Goal: Task Accomplishment & Management: Complete application form

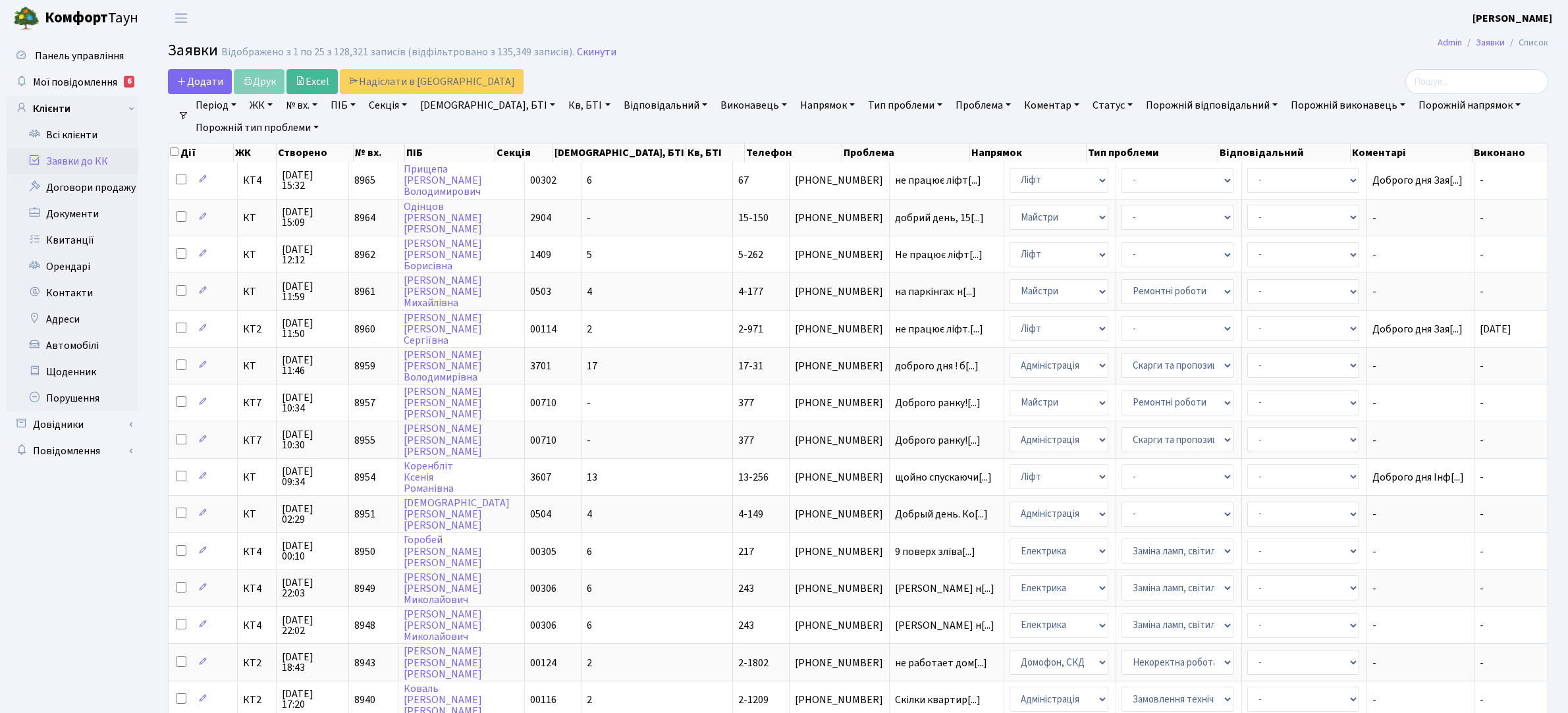
select select "25"
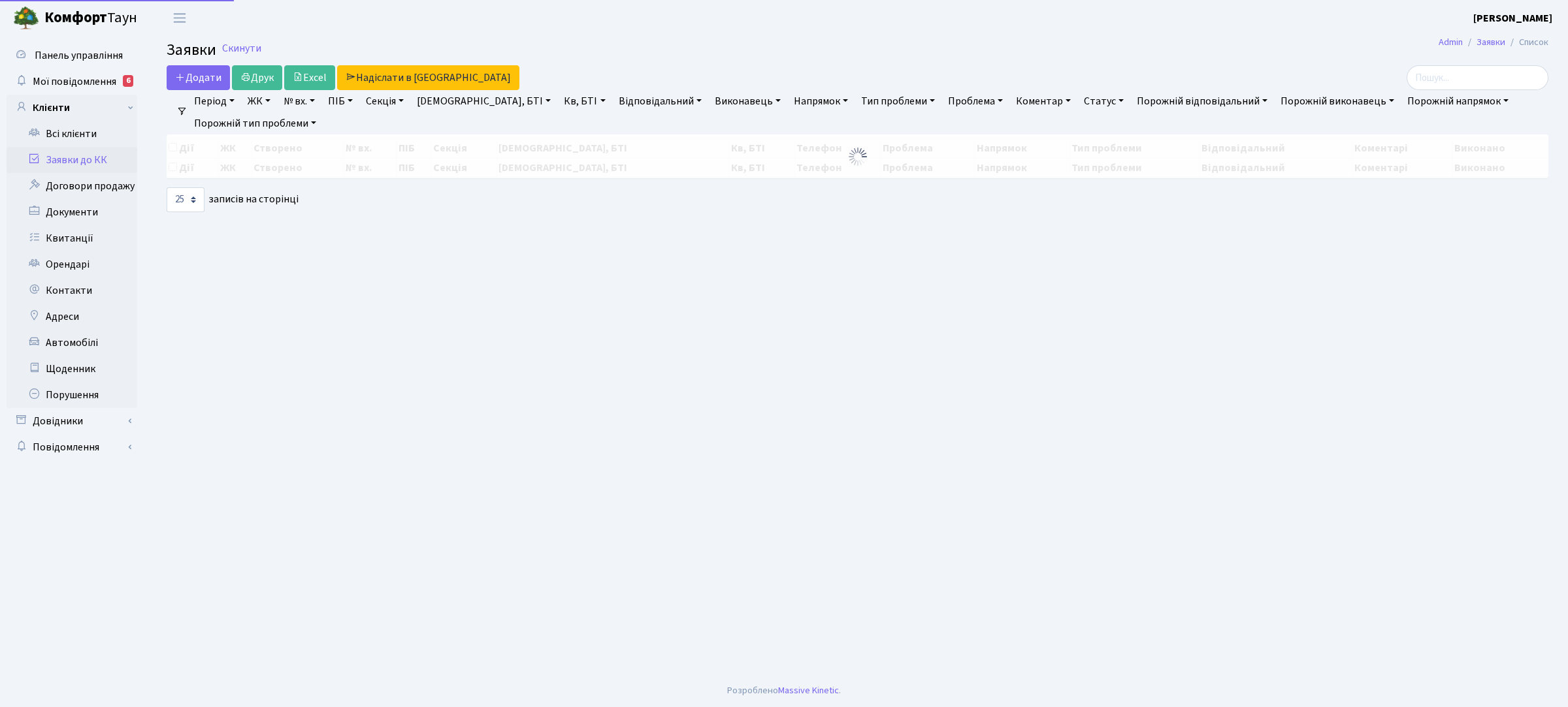
select select "25"
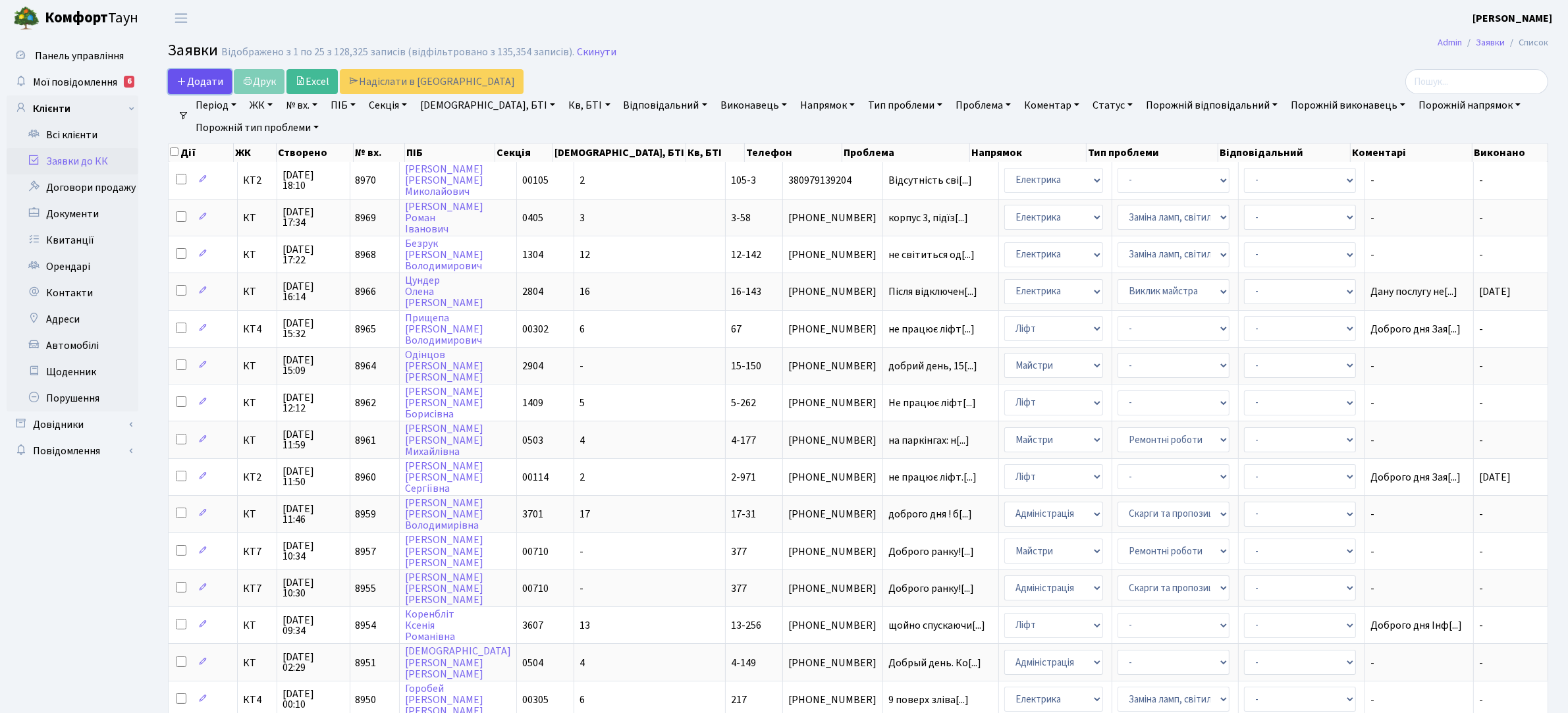
click at [191, 85] on span "Додати" at bounding box center [200, 82] width 47 height 14
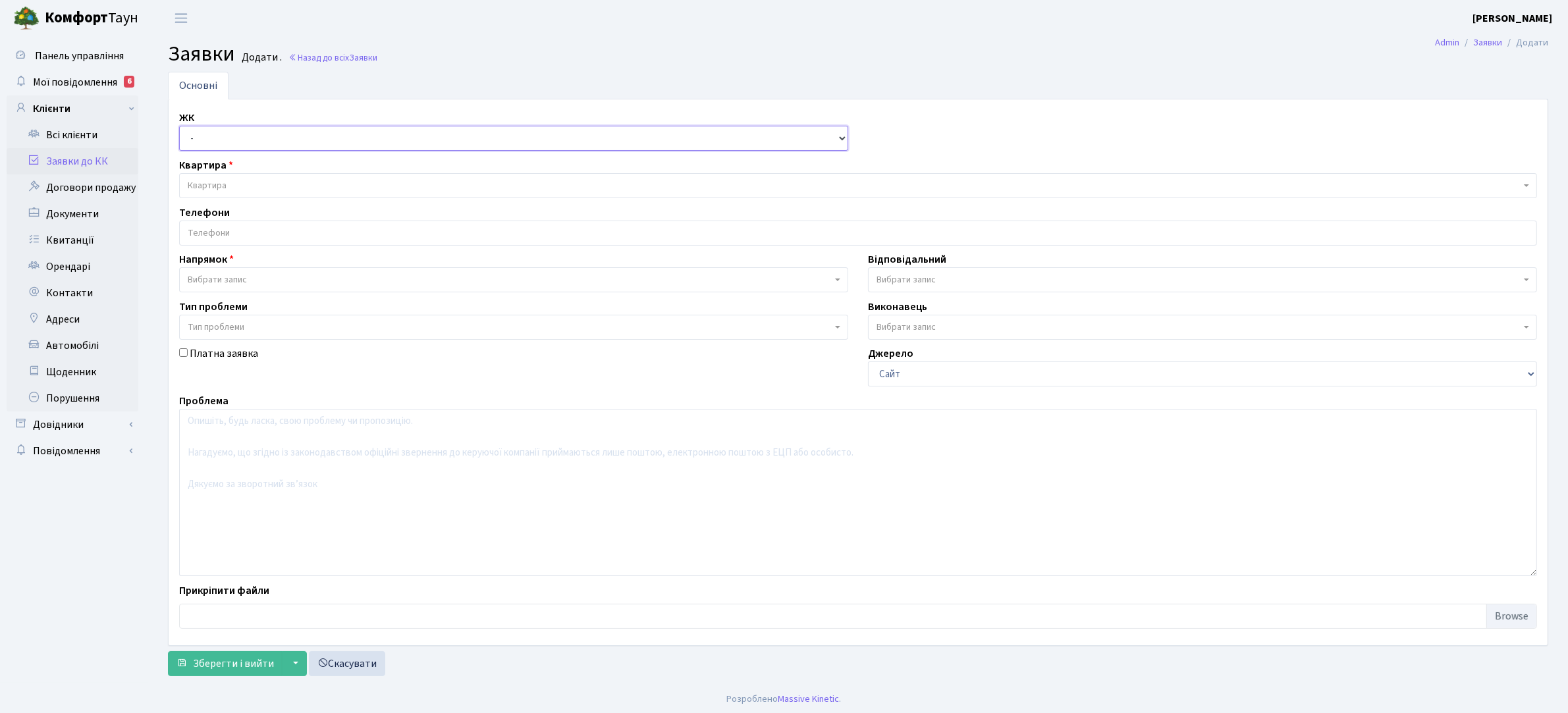
click at [240, 129] on select "- КТ, вул. Регенераторна, 4 КТ2, просп. [STREET_ADDRESS] [STREET_ADDRESS] [PERS…" at bounding box center [513, 138] width 669 height 25
select select "295"
click at [179, 127] on select "- КТ, вул. Регенераторна, 4 КТ2, просп. [STREET_ADDRESS] [STREET_ADDRESS] [PERS…" at bounding box center [513, 138] width 669 height 25
select select
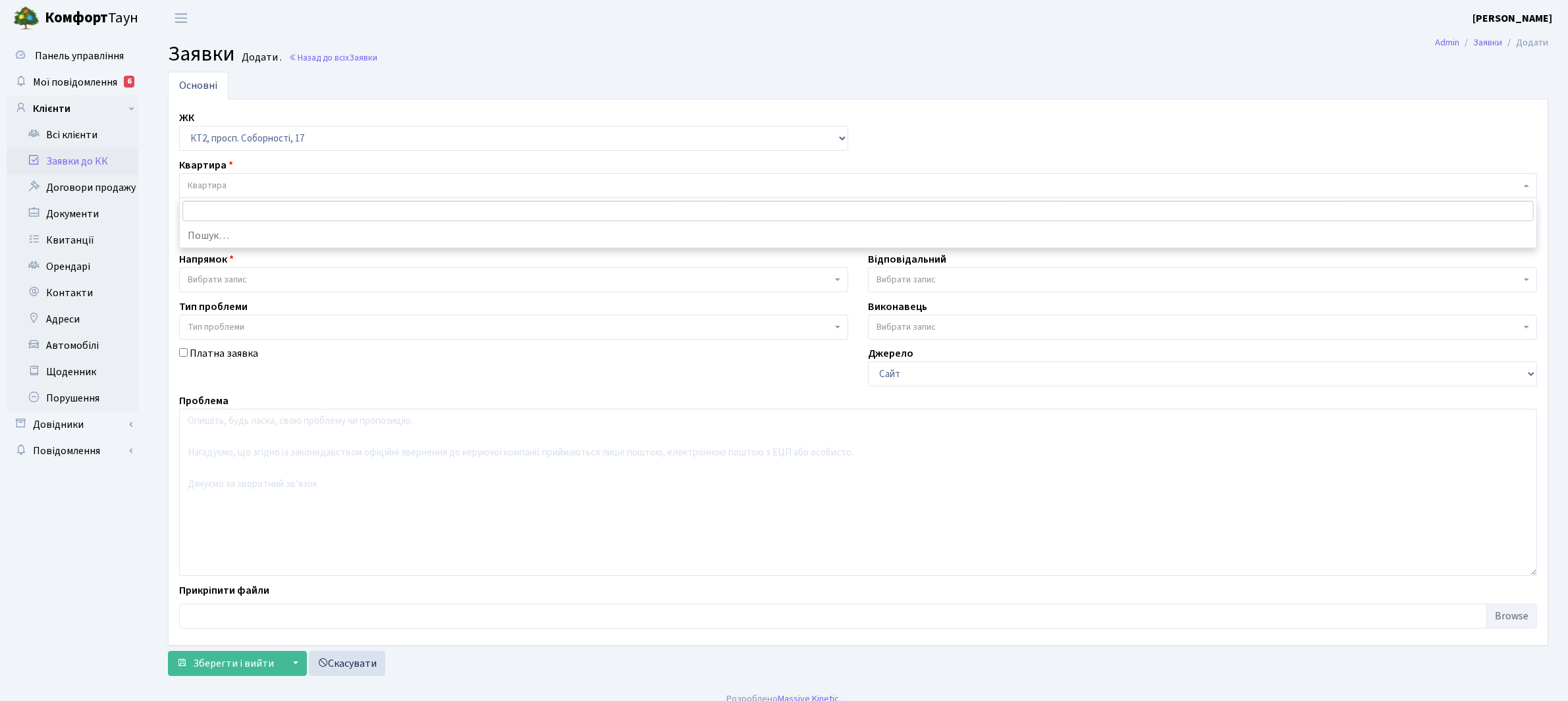
click at [250, 182] on span "Квартира" at bounding box center [854, 185] width 1332 height 13
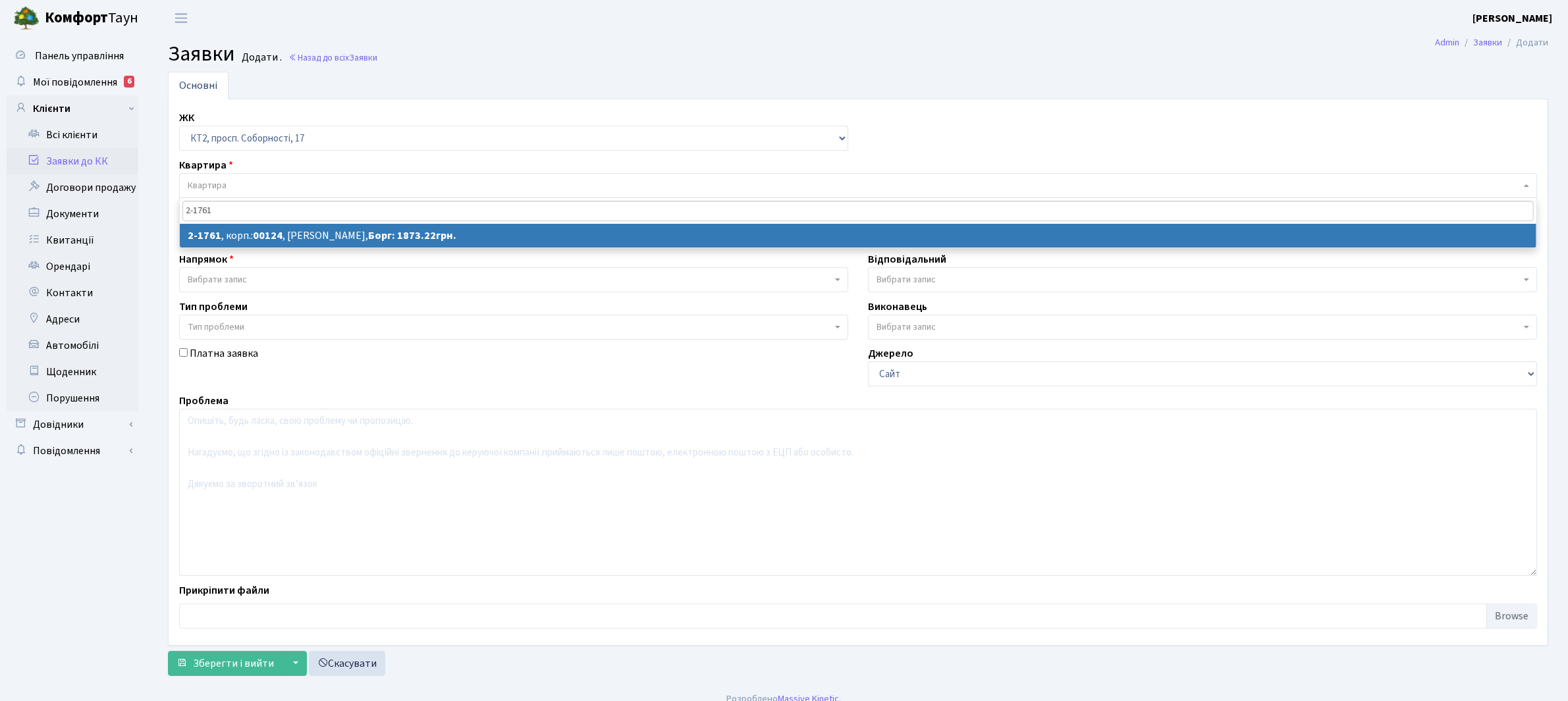
type input "2-1761"
select select
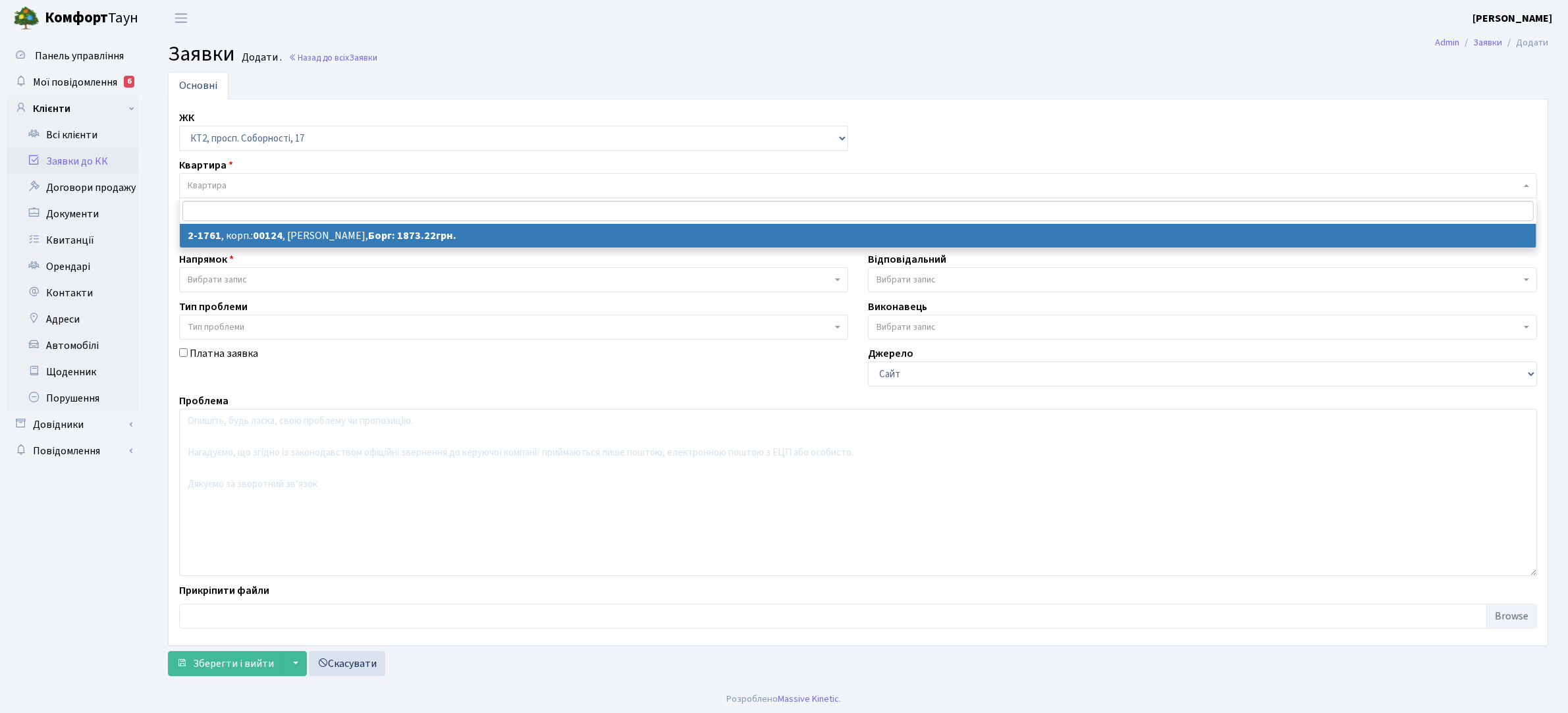
select select "13376"
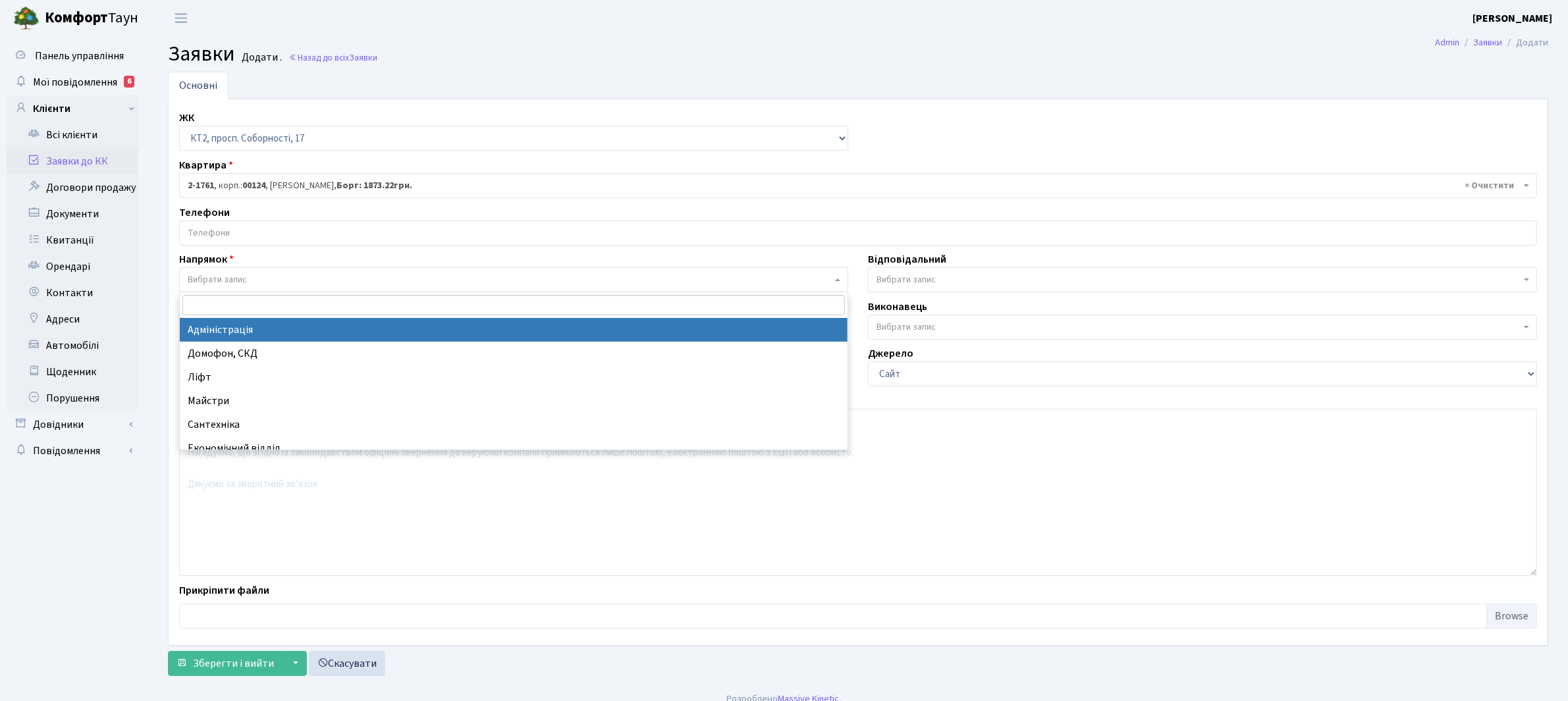
click at [263, 277] on span "Вибрати запис" at bounding box center [510, 280] width 644 height 13
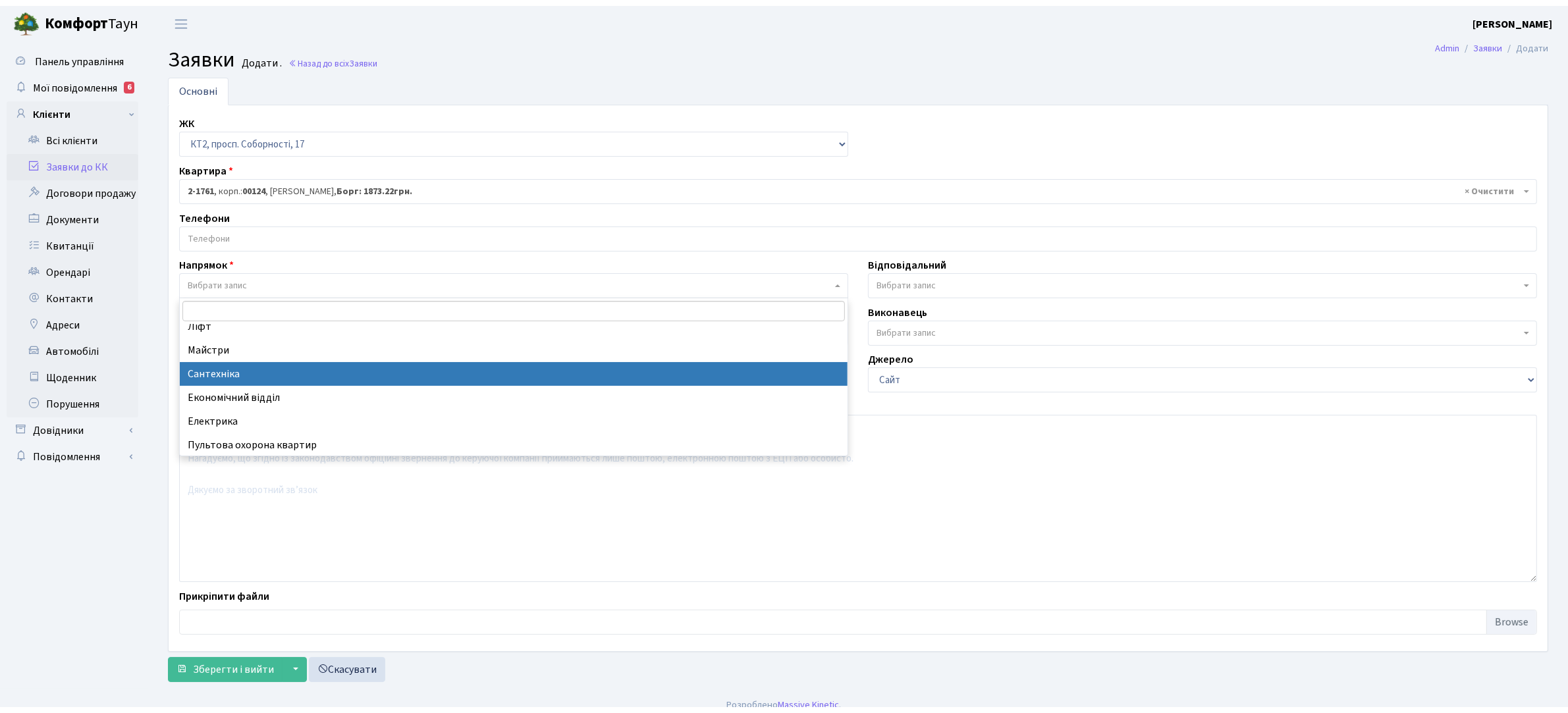
scroll to position [83, 0]
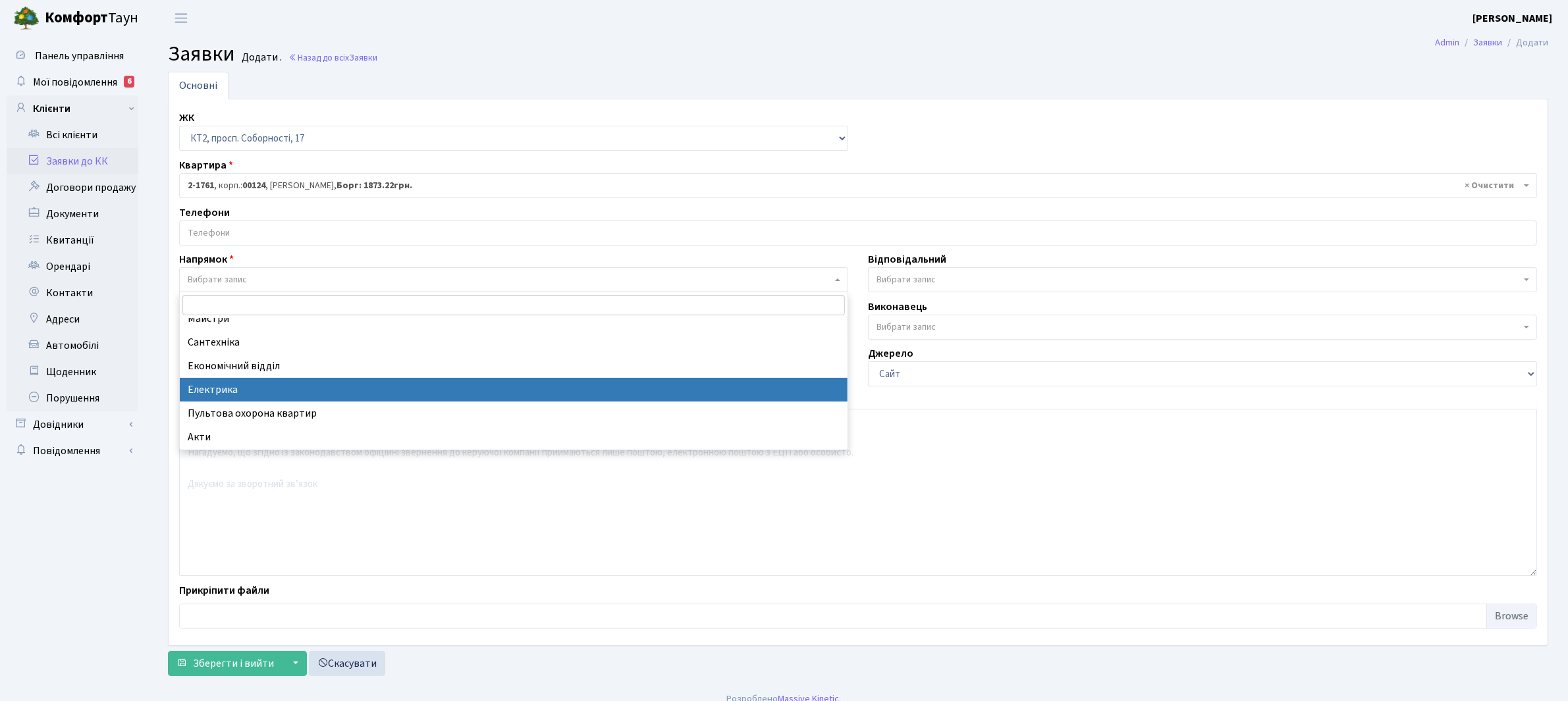
select select "3"
select select
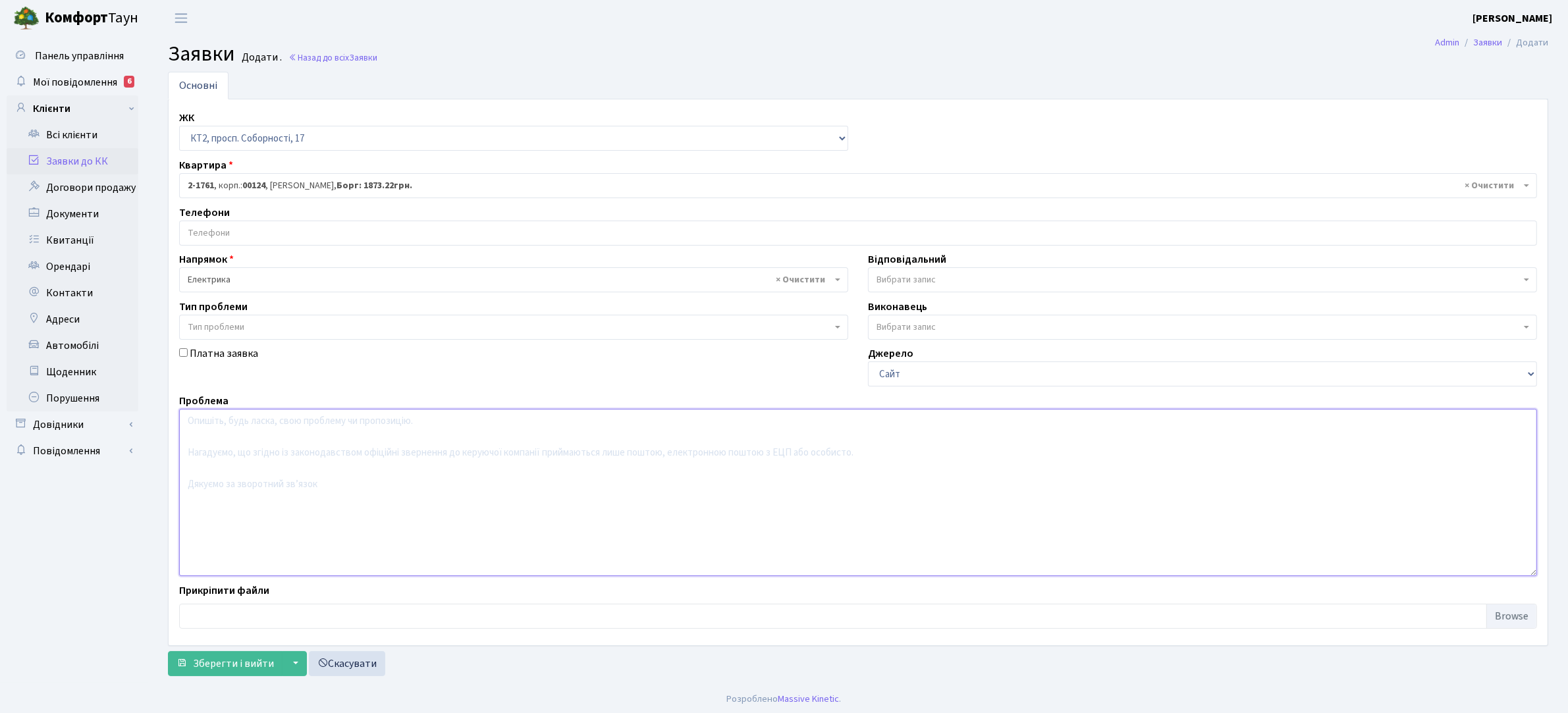
click at [218, 435] on textarea at bounding box center [858, 493] width 1358 height 167
type textarea "24 парадне, на першому поверсі біля ліфту, відсутнє освітлення. Прохання віднов…"
click at [235, 665] on span "Зберегти і вийти" at bounding box center [234, 664] width 81 height 14
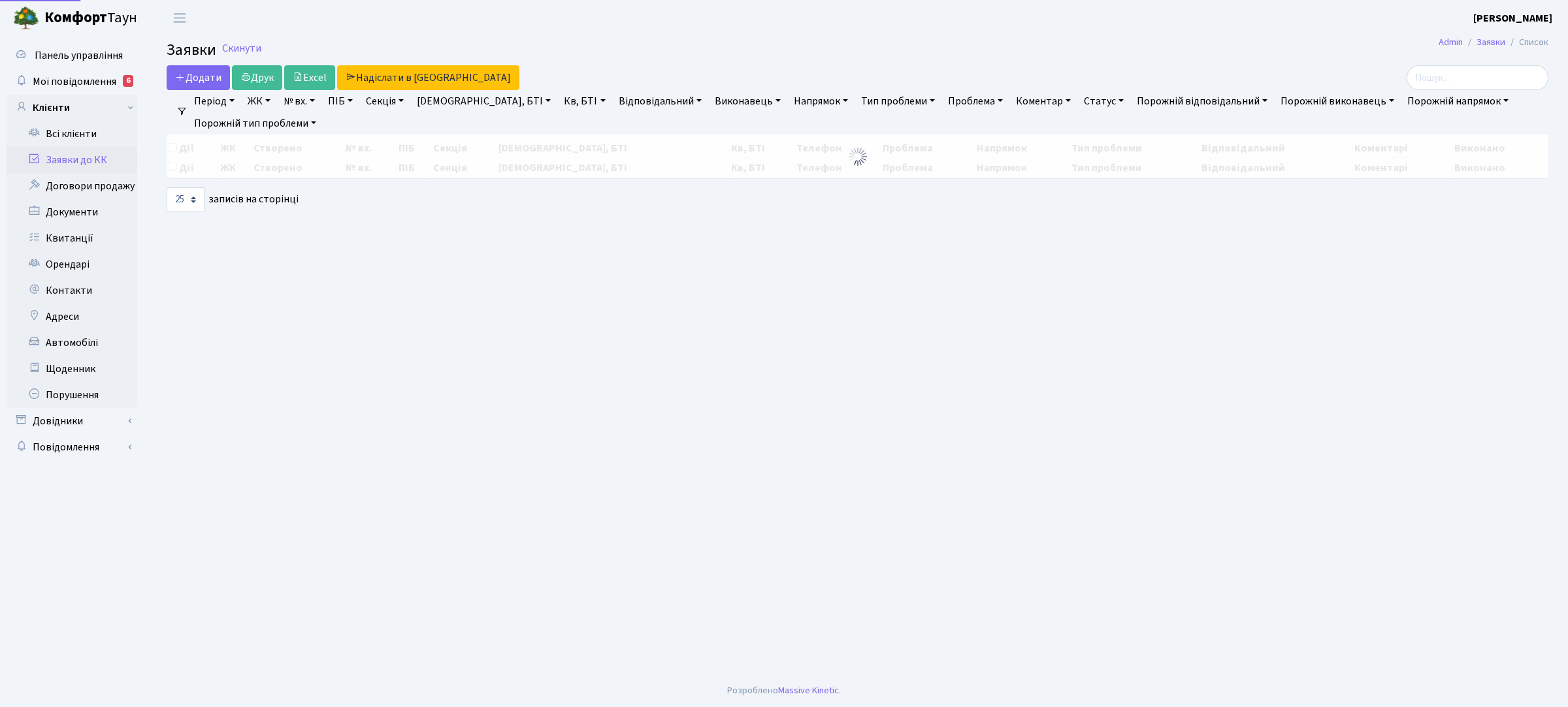
select select "25"
